Goal: Task Accomplishment & Management: Use online tool/utility

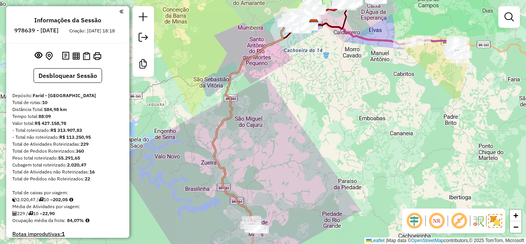
scroll to position [597, 0]
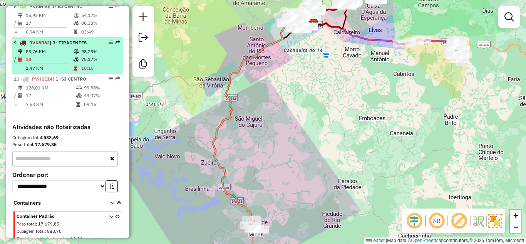
select select "**********"
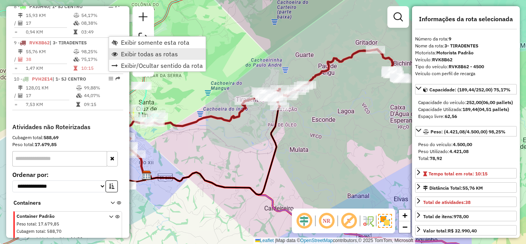
click at [112, 53] on span "Exibir todas as rotas" at bounding box center [115, 54] width 6 height 6
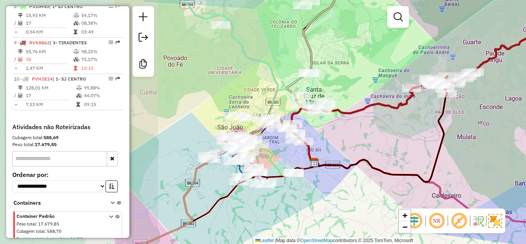
drag, startPoint x: 252, startPoint y: 151, endPoint x: 393, endPoint y: 142, distance: 141.7
click at [393, 142] on div "Janela de atendimento Grade de atendimento Capacidade Transportadoras Veículos …" at bounding box center [263, 122] width 526 height 244
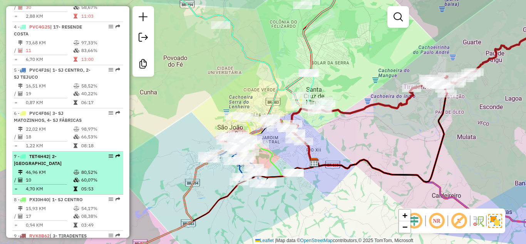
scroll to position [404, 0]
click at [58, 168] on td "46,96 KM" at bounding box center [49, 172] width 48 height 8
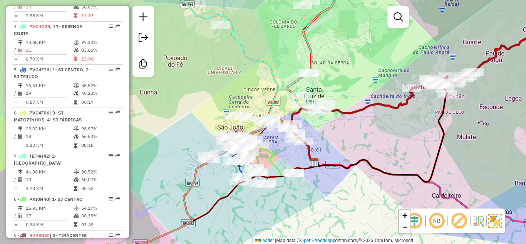
select select "**********"
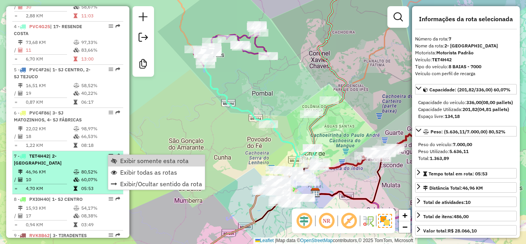
click at [119, 161] on link "Exibir somente esta rota" at bounding box center [156, 161] width 97 height 12
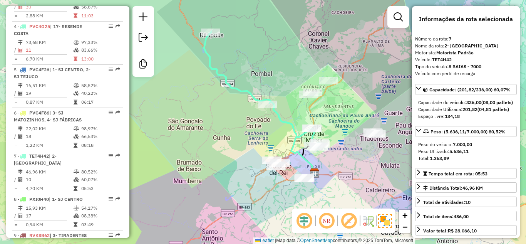
drag, startPoint x: 334, startPoint y: 183, endPoint x: 333, endPoint y: 161, distance: 21.2
click at [333, 161] on div "Janela de atendimento Grade de atendimento Capacidade Transportadoras Veículos …" at bounding box center [263, 122] width 526 height 244
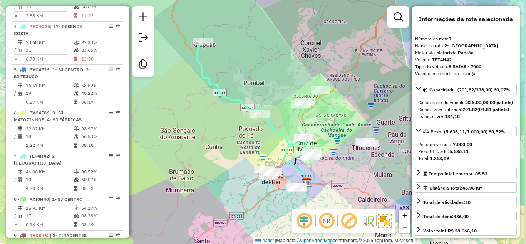
drag, startPoint x: 354, startPoint y: 146, endPoint x: 336, endPoint y: 169, distance: 29.1
click at [336, 169] on div "Janela de atendimento Grade de atendimento Capacidade Transportadoras Veículos …" at bounding box center [263, 122] width 526 height 244
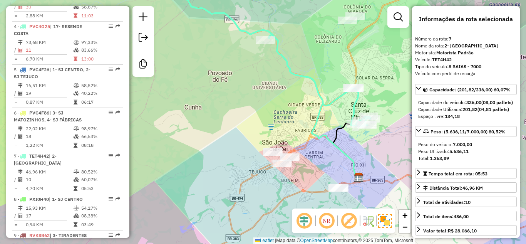
click at [370, 90] on div "Janela de atendimento Grade de atendimento Capacidade Transportadoras Veículos …" at bounding box center [263, 122] width 526 height 244
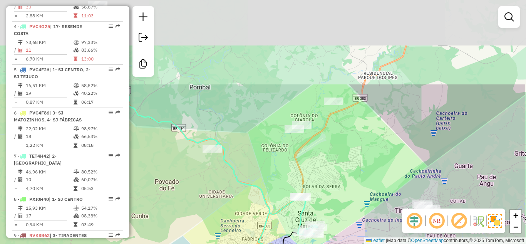
drag, startPoint x: 387, startPoint y: 58, endPoint x: 334, endPoint y: 166, distance: 121.0
click at [334, 166] on div "Janela de atendimento Grade de atendimento Capacidade Transportadoras Veículos …" at bounding box center [263, 122] width 526 height 244
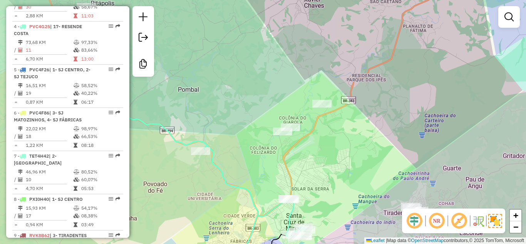
drag, startPoint x: 337, startPoint y: 137, endPoint x: 326, endPoint y: 139, distance: 11.8
click at [326, 139] on div "Janela de atendimento Grade de atendimento Capacidade Transportadoras Veículos …" at bounding box center [263, 122] width 526 height 244
select select "**********"
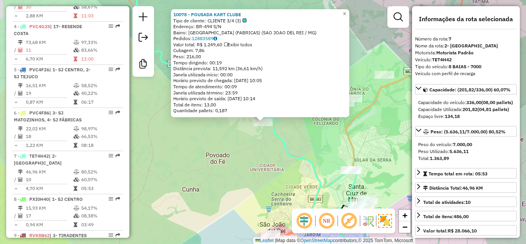
scroll to position [549, 0]
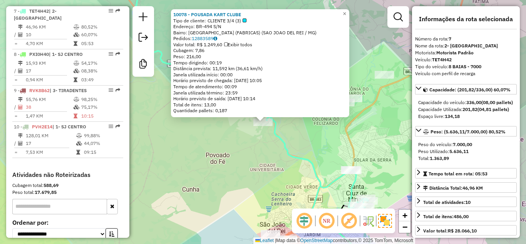
click at [235, 159] on div "10078 - POUSADA KART CLUBE Tipo de cliente: CLIENTE 3/4 (3) Endereço: BR-494 S/…" at bounding box center [263, 122] width 526 height 244
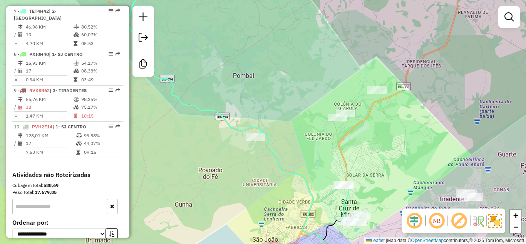
drag, startPoint x: 347, startPoint y: 114, endPoint x: 339, endPoint y: 130, distance: 17.1
click at [339, 130] on div "Janela de atendimento Grade de atendimento Capacidade Transportadoras Veículos …" at bounding box center [263, 122] width 526 height 244
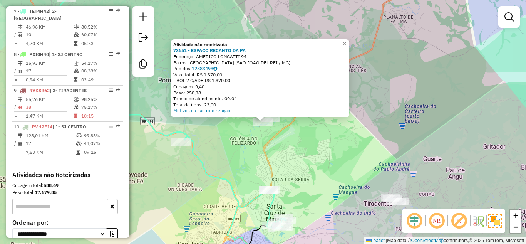
click at [242, 154] on div "Atividade não roteirizada 73651 - ESPACO RECANTO DA PA Endereço: AMERICO LONGAT…" at bounding box center [263, 122] width 526 height 244
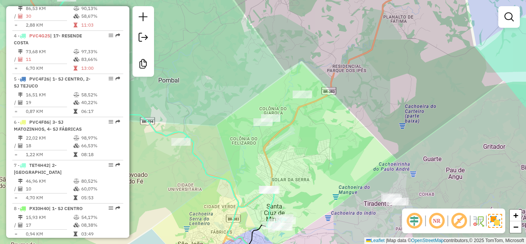
scroll to position [356, 0]
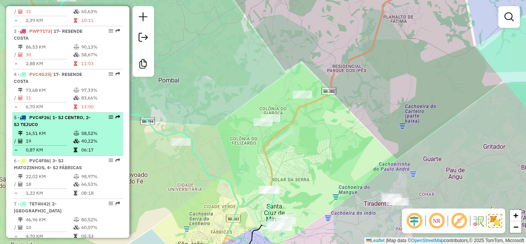
click at [54, 136] on td "16,51 KM" at bounding box center [49, 133] width 48 height 8
select select "**********"
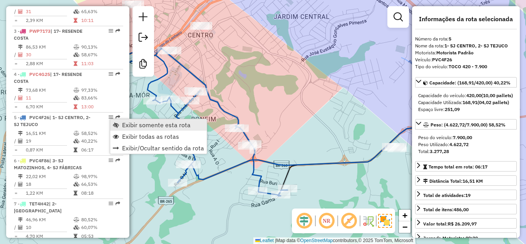
click at [133, 125] on span "Exibir somente esta rota" at bounding box center [156, 125] width 69 height 6
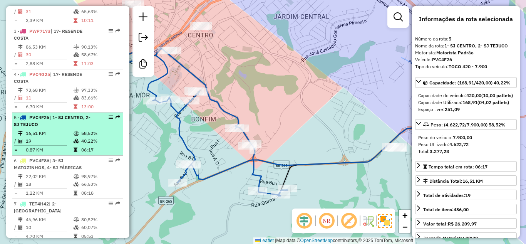
click at [72, 127] on div "5 - PVC4F26 | 1- SJ CENTRO, 2- SJ TEJUCO" at bounding box center [55, 121] width 82 height 14
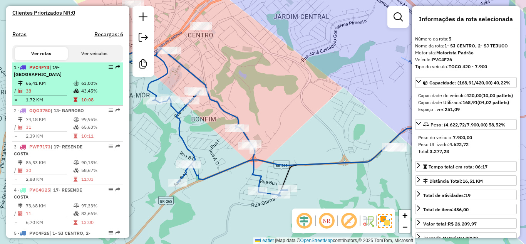
click at [71, 84] on td "65,41 KM" at bounding box center [49, 83] width 48 height 8
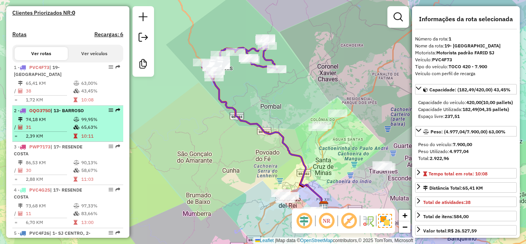
click at [74, 118] on icon at bounding box center [77, 119] width 6 height 5
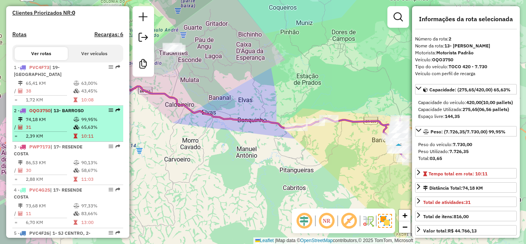
click at [74, 119] on icon at bounding box center [77, 119] width 6 height 5
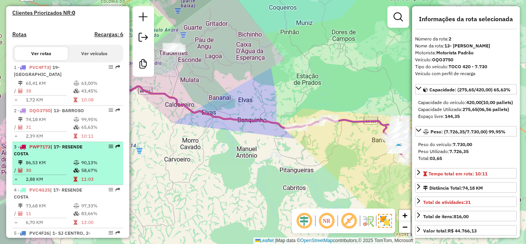
click at [66, 155] on div "3 - PWP7173 | 17- RESENDE COSTA" at bounding box center [55, 150] width 82 height 14
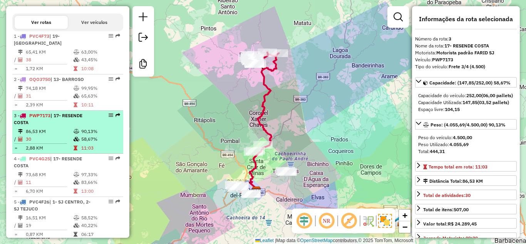
scroll to position [279, 0]
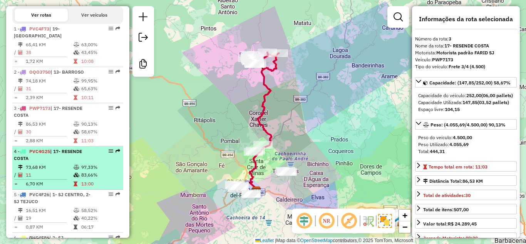
click at [58, 161] on div "4 - PVC4G25 | 17- RESENDE COSTA" at bounding box center [55, 155] width 82 height 14
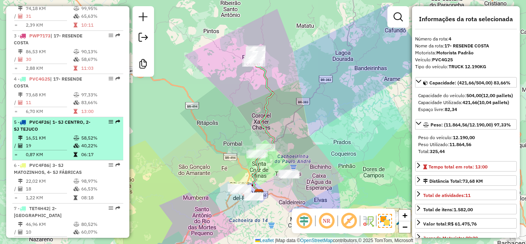
scroll to position [356, 0]
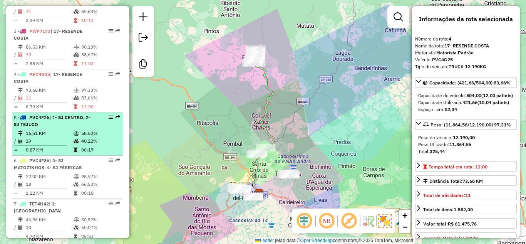
click at [67, 135] on td "16,51 KM" at bounding box center [49, 133] width 48 height 8
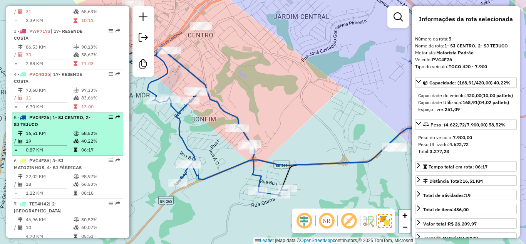
scroll to position [395, 0]
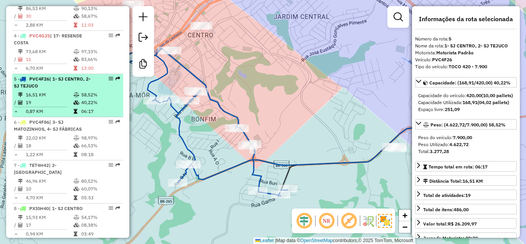
click at [67, 135] on td "22,02 KM" at bounding box center [49, 138] width 48 height 8
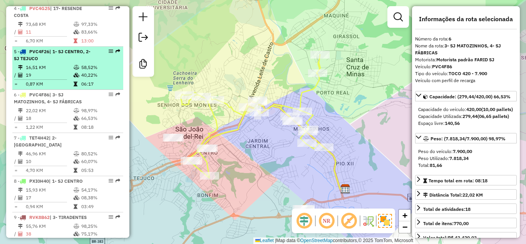
scroll to position [433, 0]
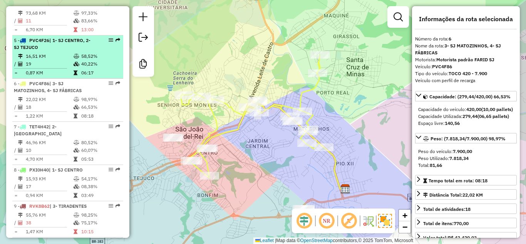
click at [67, 139] on td "46,96 KM" at bounding box center [49, 143] width 48 height 8
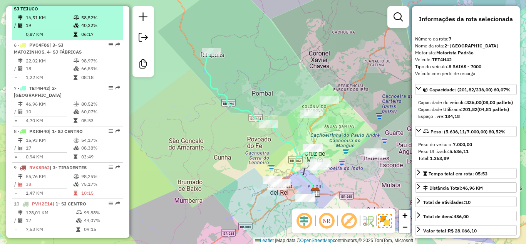
scroll to position [510, 0]
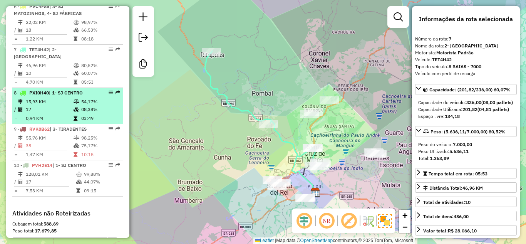
click at [78, 106] on td at bounding box center [77, 110] width 8 height 8
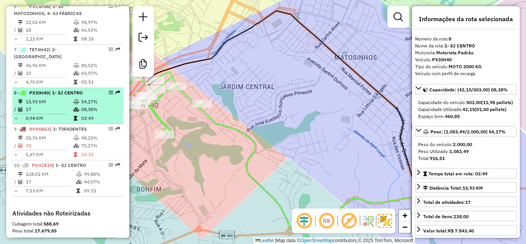
scroll to position [549, 0]
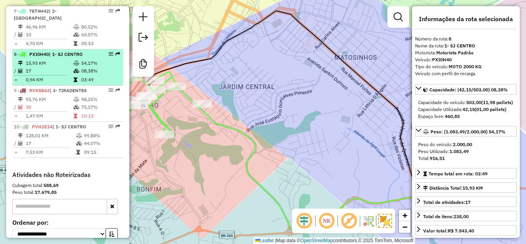
click at [78, 105] on icon at bounding box center [77, 107] width 6 height 5
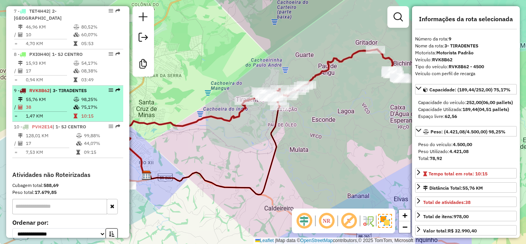
click at [67, 96] on td "55,76 KM" at bounding box center [49, 100] width 48 height 8
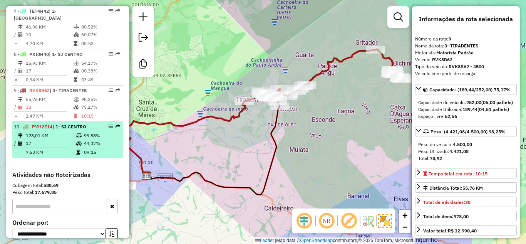
click at [63, 132] on td "128,01 KM" at bounding box center [50, 136] width 50 height 8
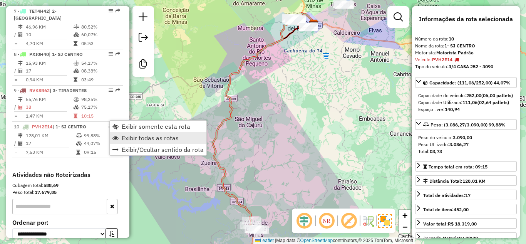
click at [139, 136] on span "Exibir todas as rotas" at bounding box center [150, 138] width 57 height 6
